Goal: Complete application form

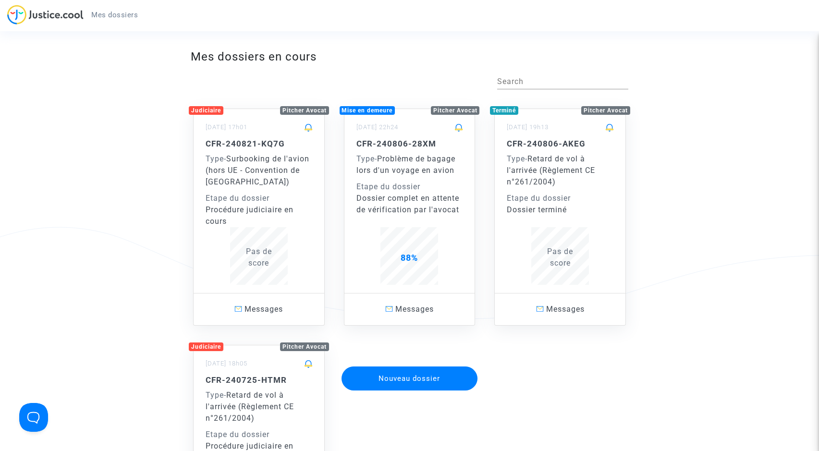
scroll to position [0, 0]
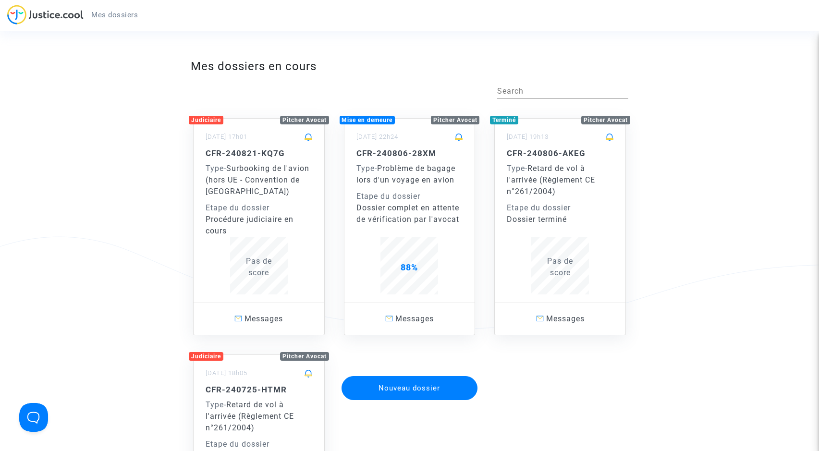
click at [423, 201] on div "Etape du dossier" at bounding box center [409, 197] width 107 height 12
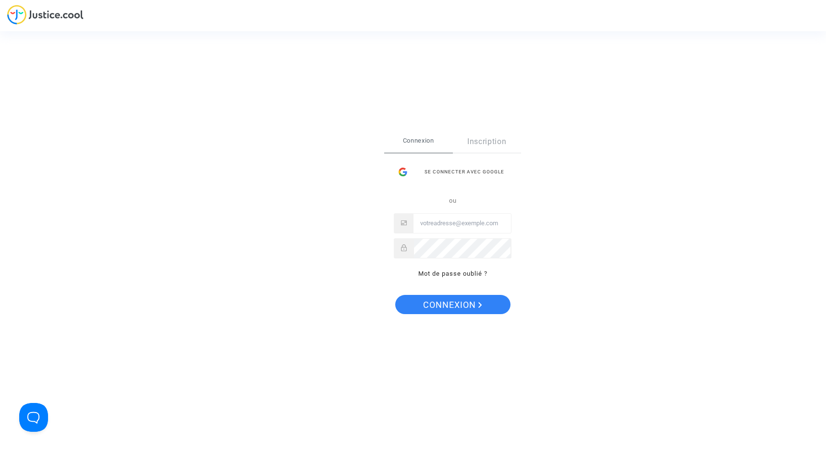
type input "[EMAIL_ADDRESS][DOMAIN_NAME]"
click at [426, 312] on span "Connexion" at bounding box center [452, 305] width 59 height 20
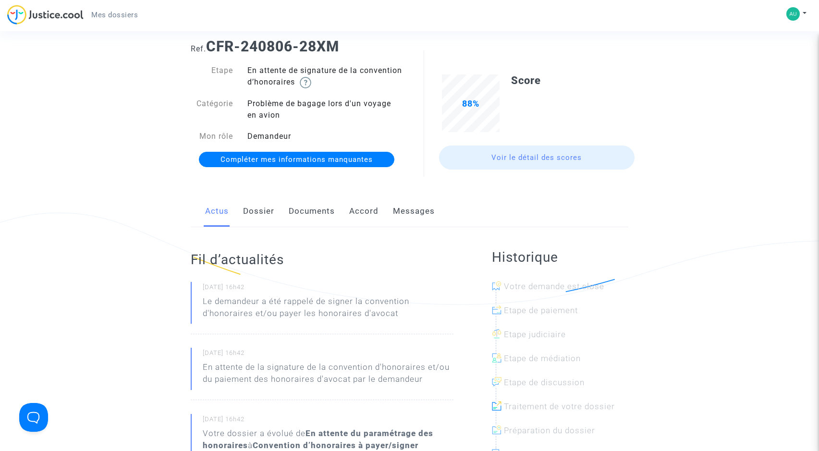
scroll to position [48, 0]
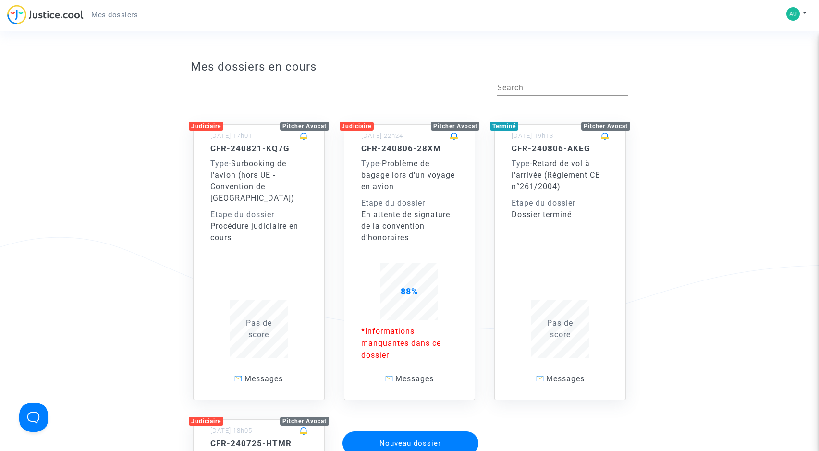
click at [424, 235] on div "En attente de signature de la convention d’honoraires" at bounding box center [409, 226] width 97 height 35
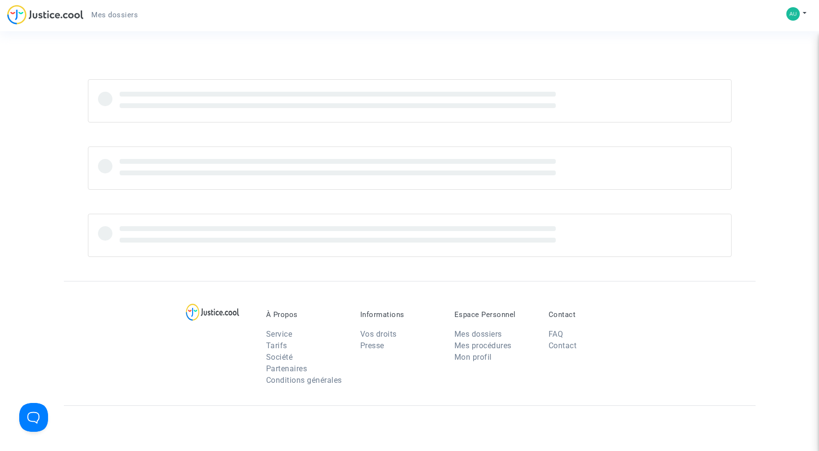
click at [424, 235] on section "À Propos Service Tarifs Société Partenaires Conditions générales Informations V…" at bounding box center [409, 319] width 819 height 638
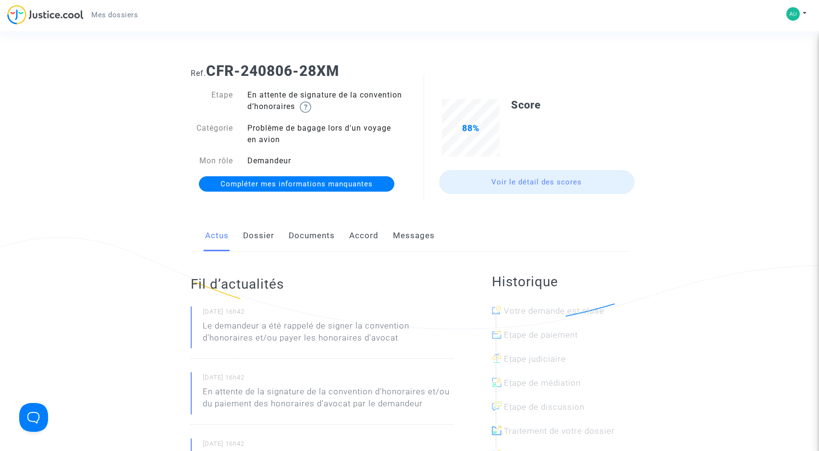
click at [318, 181] on span "Compléter mes informations manquantes" at bounding box center [297, 184] width 152 height 9
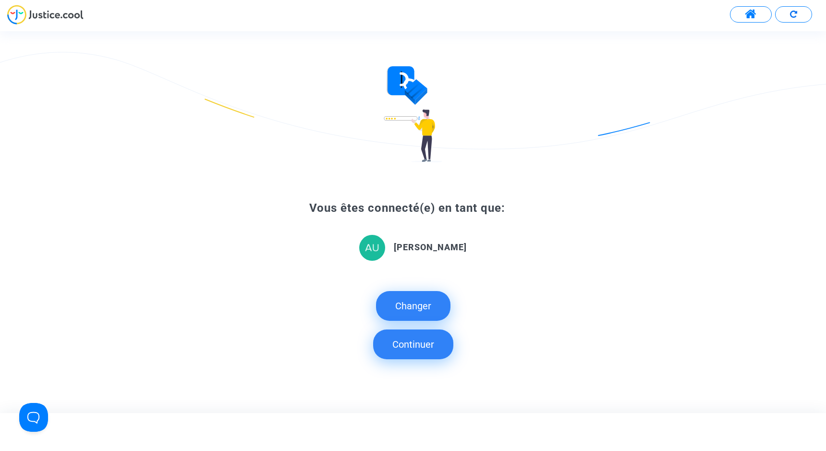
click at [430, 353] on button "Continuer" at bounding box center [413, 345] width 80 height 30
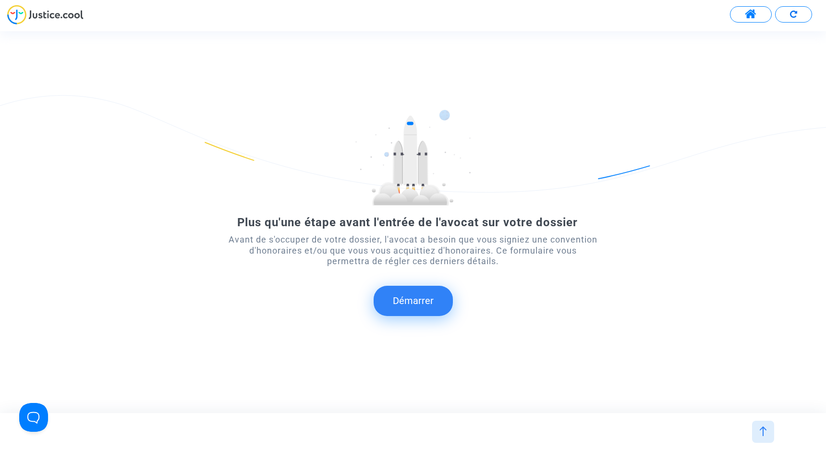
click at [414, 302] on button "Démarrer" at bounding box center [413, 301] width 79 height 30
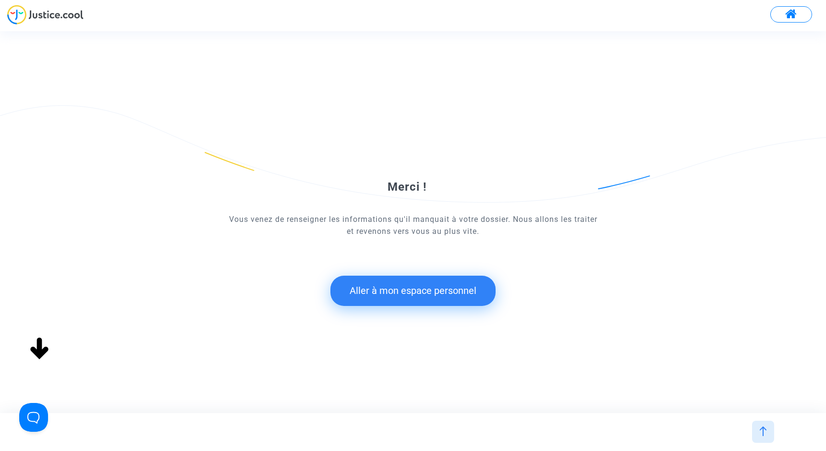
click at [392, 290] on button "Aller à mon espace personnel" at bounding box center [413, 291] width 165 height 30
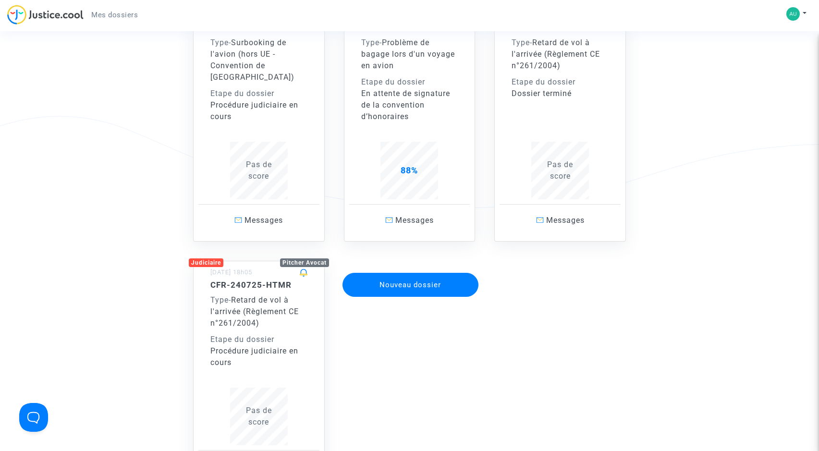
scroll to position [48, 0]
